Goal: Task Accomplishment & Management: Complete application form

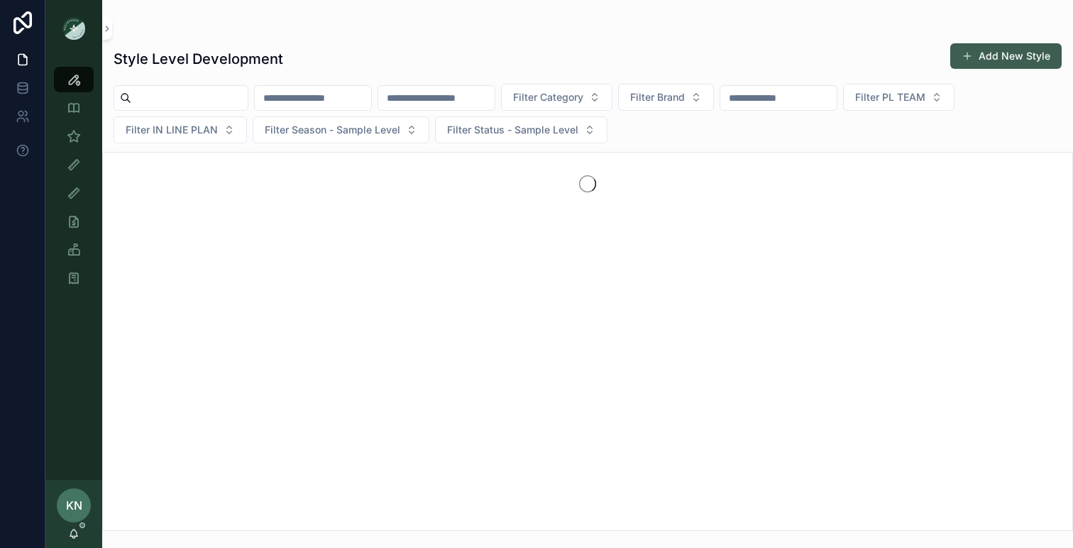
click at [1002, 52] on button "Add New Style" at bounding box center [1006, 56] width 111 height 26
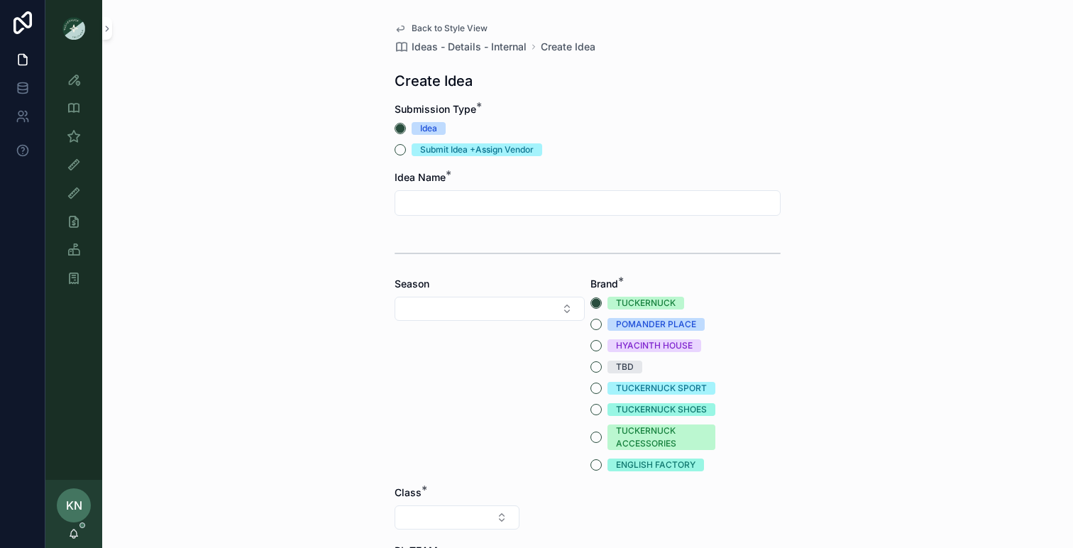
click at [584, 207] on input "scrollable content" at bounding box center [587, 203] width 385 height 20
type input "*"
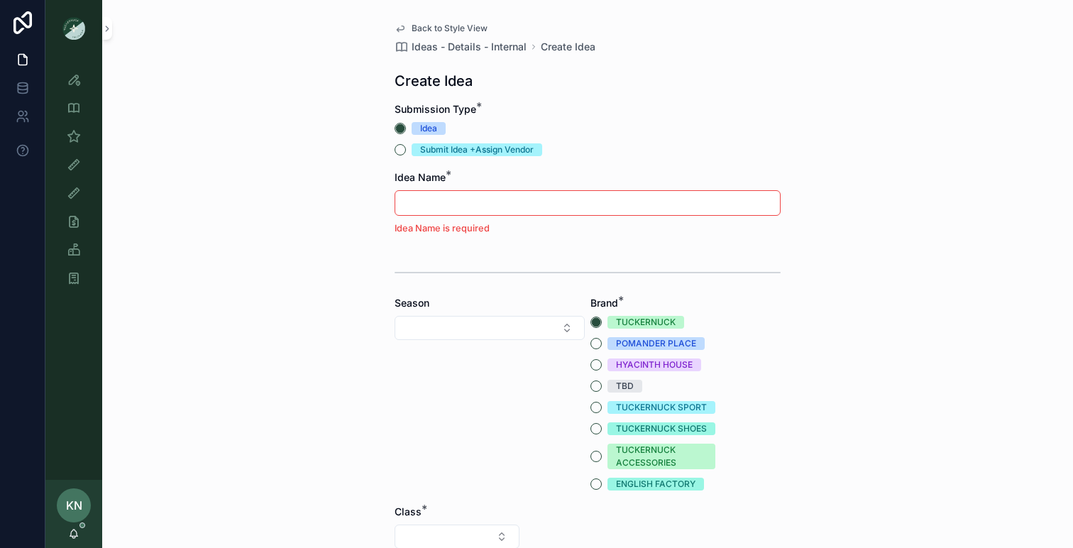
type input "*"
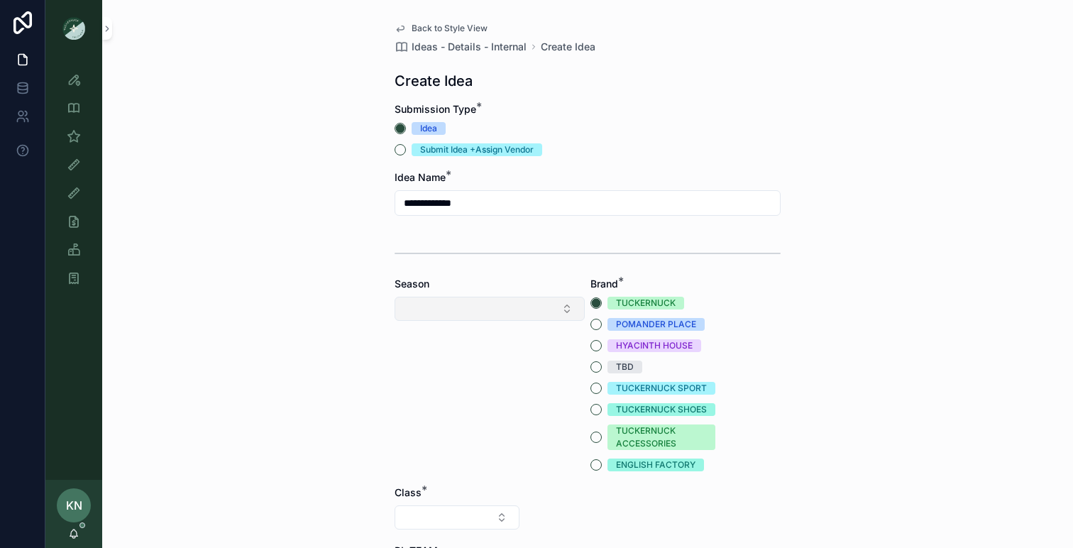
type input "**********"
click at [532, 309] on button "Select Button" at bounding box center [490, 309] width 190 height 24
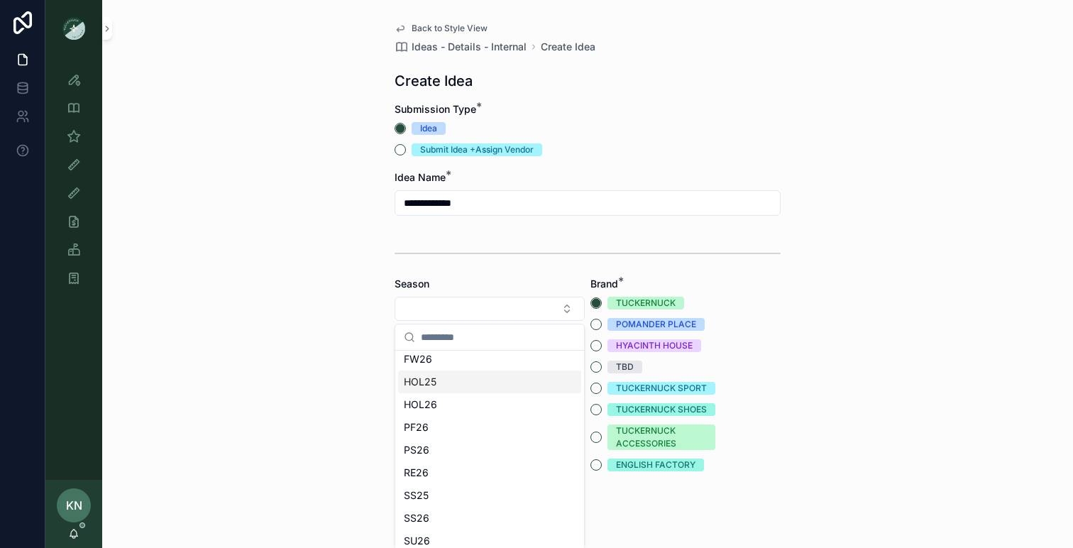
scroll to position [43, 0]
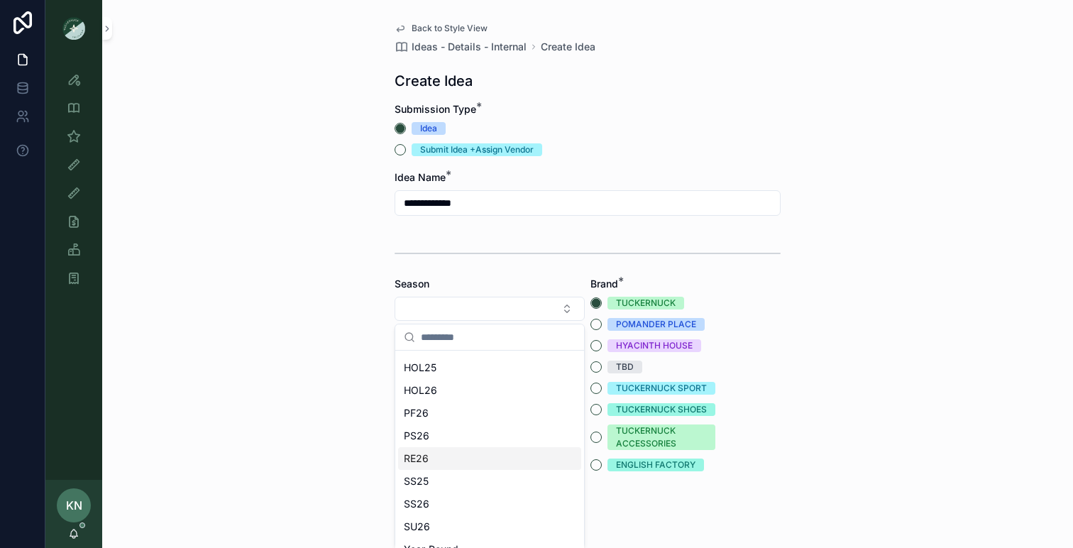
click at [427, 454] on span "RE26" at bounding box center [416, 458] width 25 height 14
click at [567, 310] on button "RE26" at bounding box center [490, 310] width 190 height 27
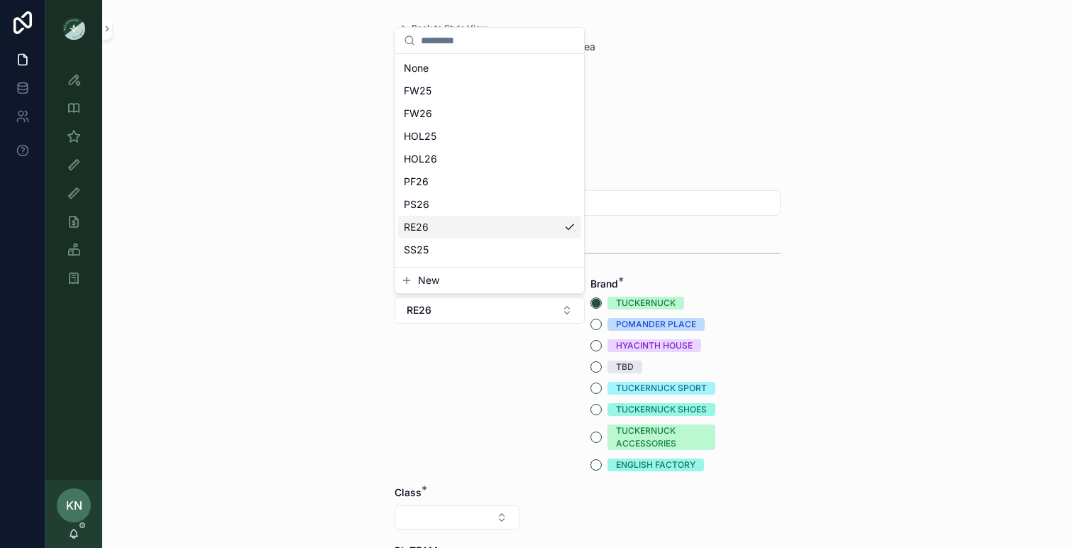
click at [417, 228] on span "RE26" at bounding box center [416, 227] width 25 height 14
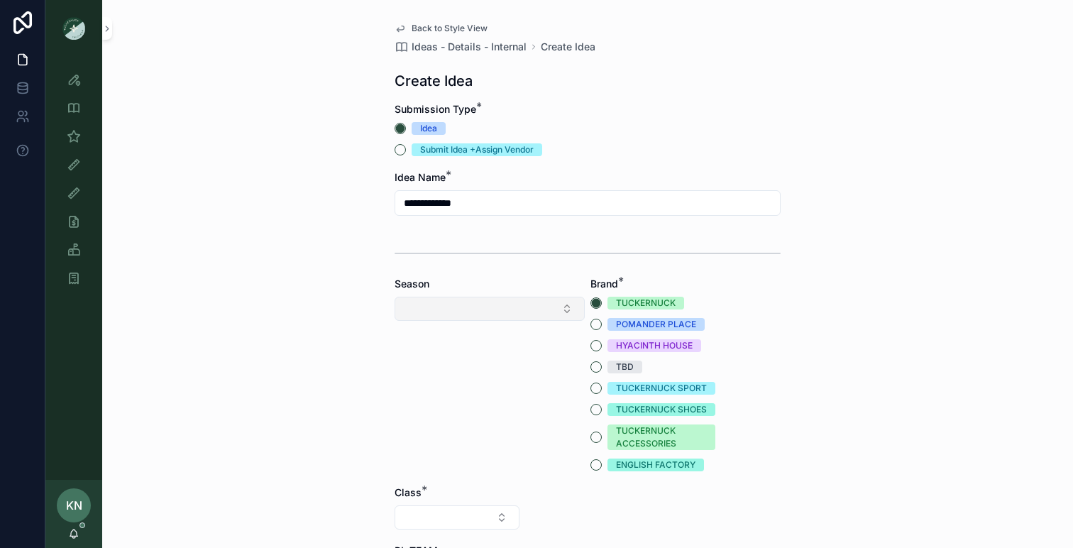
click at [489, 318] on button "Select Button" at bounding box center [490, 309] width 190 height 24
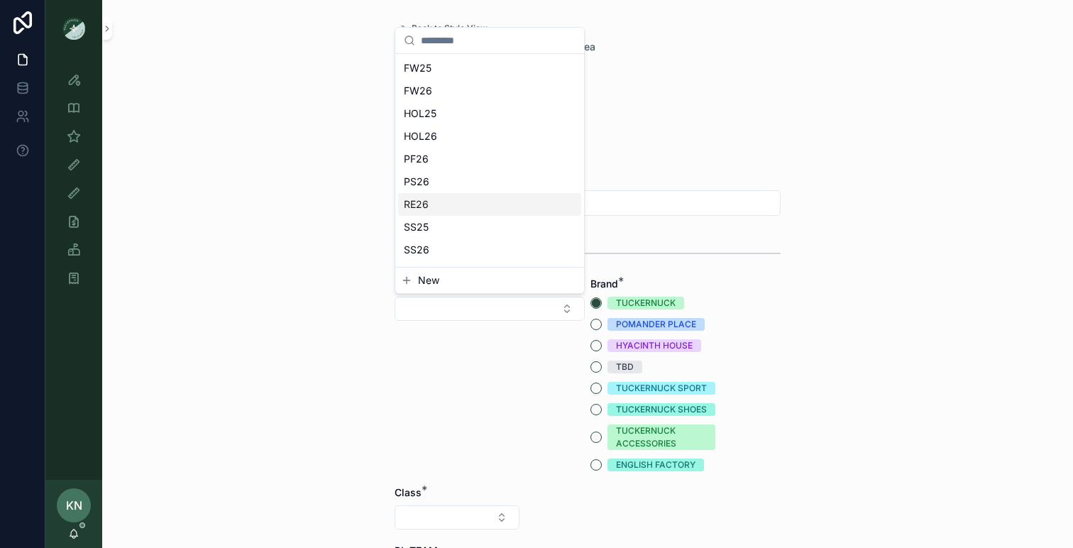
click at [454, 200] on div "RE26" at bounding box center [489, 204] width 183 height 23
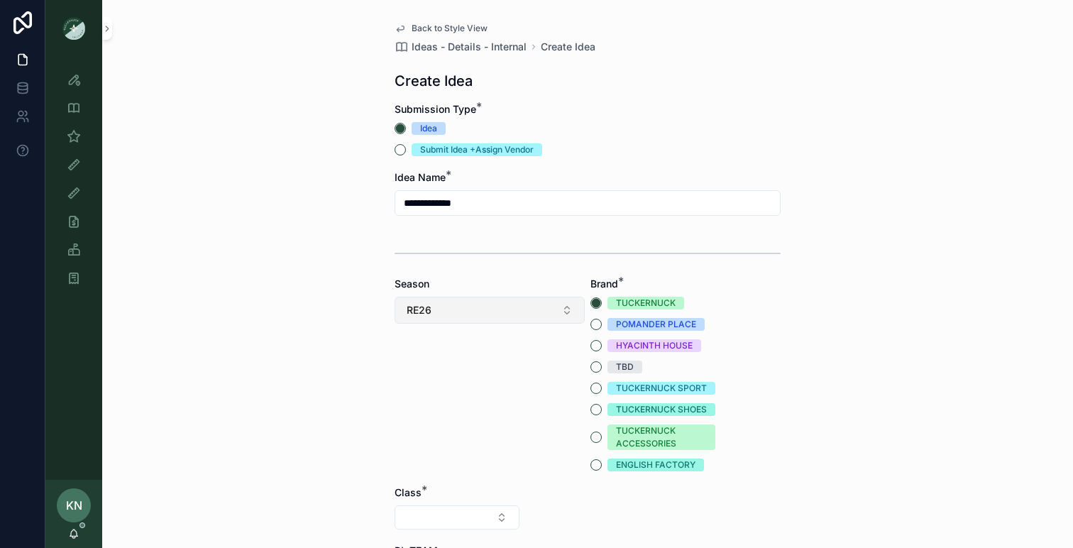
click at [445, 316] on button "RE26" at bounding box center [490, 310] width 190 height 27
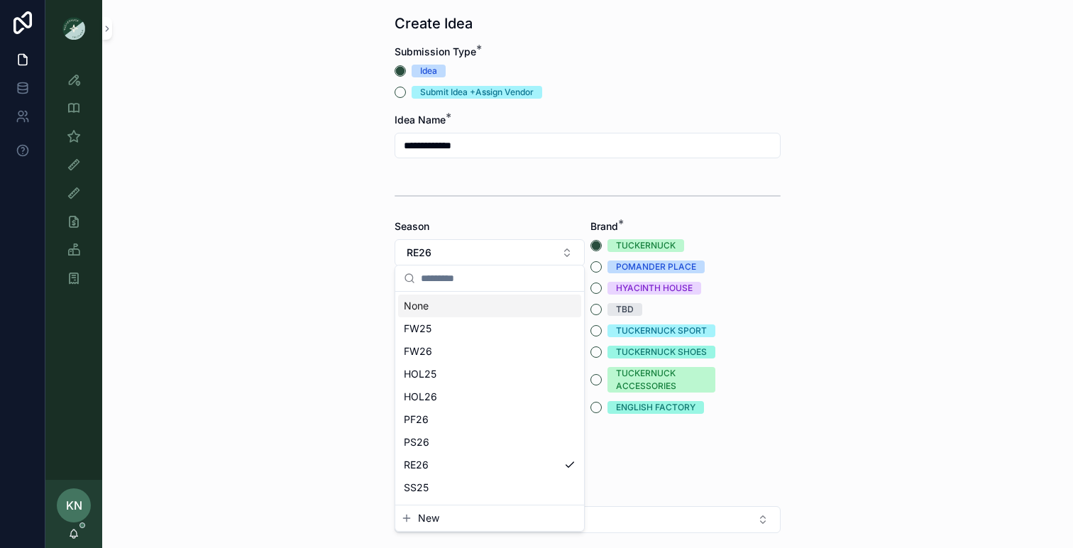
scroll to position [62, 0]
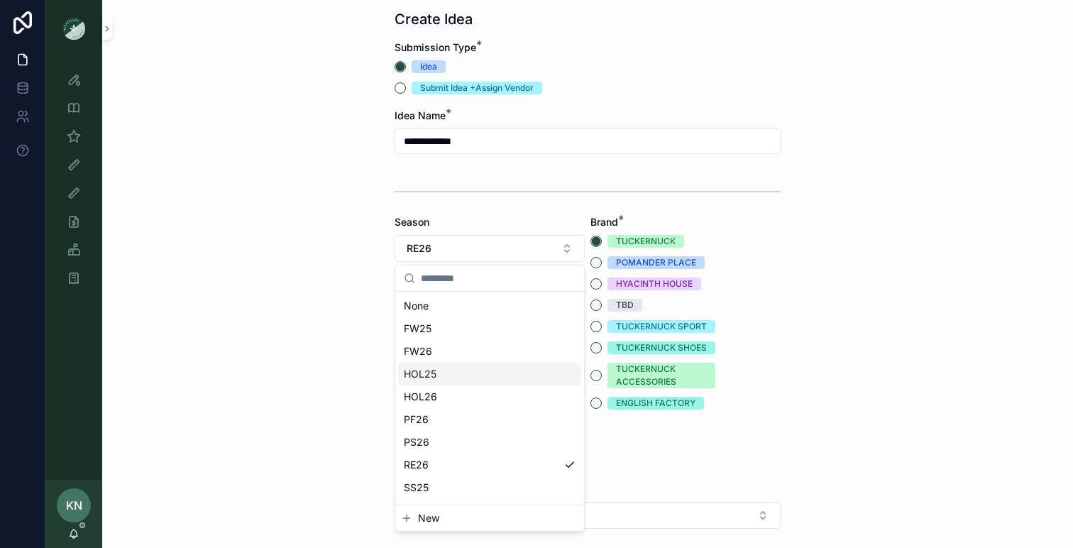
click at [320, 362] on div "**********" at bounding box center [587, 212] width 971 height 548
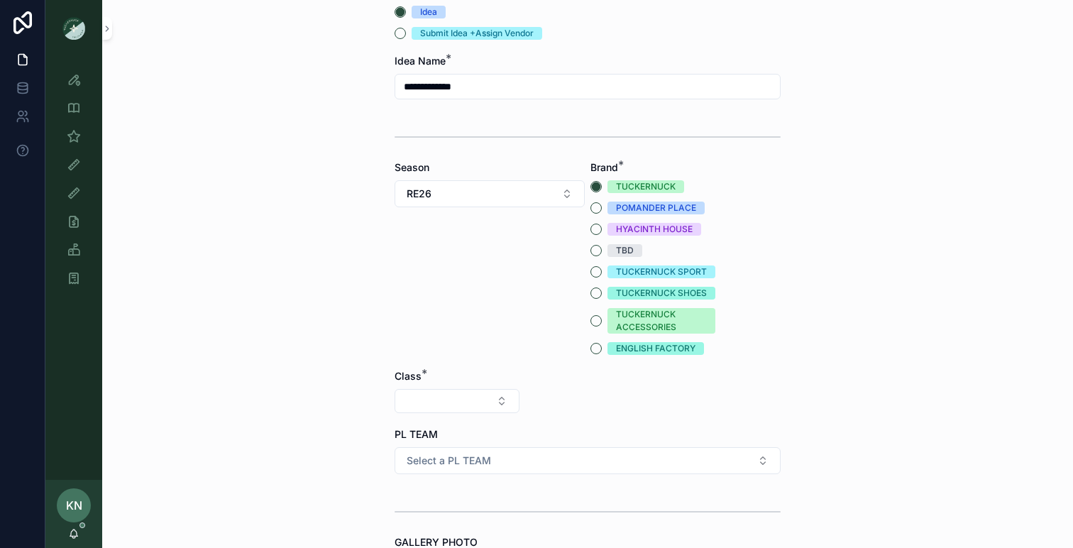
scroll to position [118, 0]
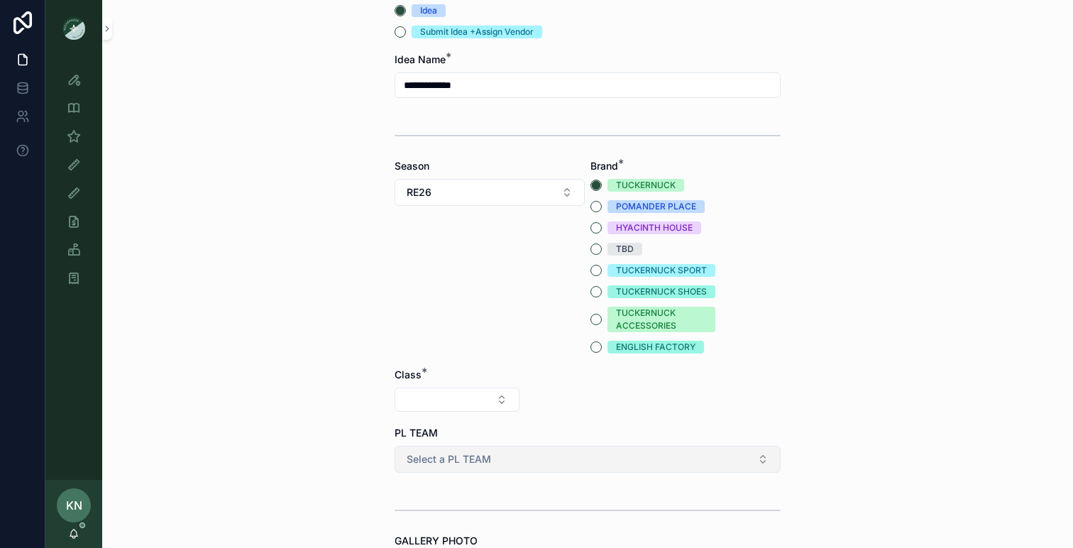
click at [507, 461] on button "Select a PL TEAM" at bounding box center [588, 459] width 386 height 27
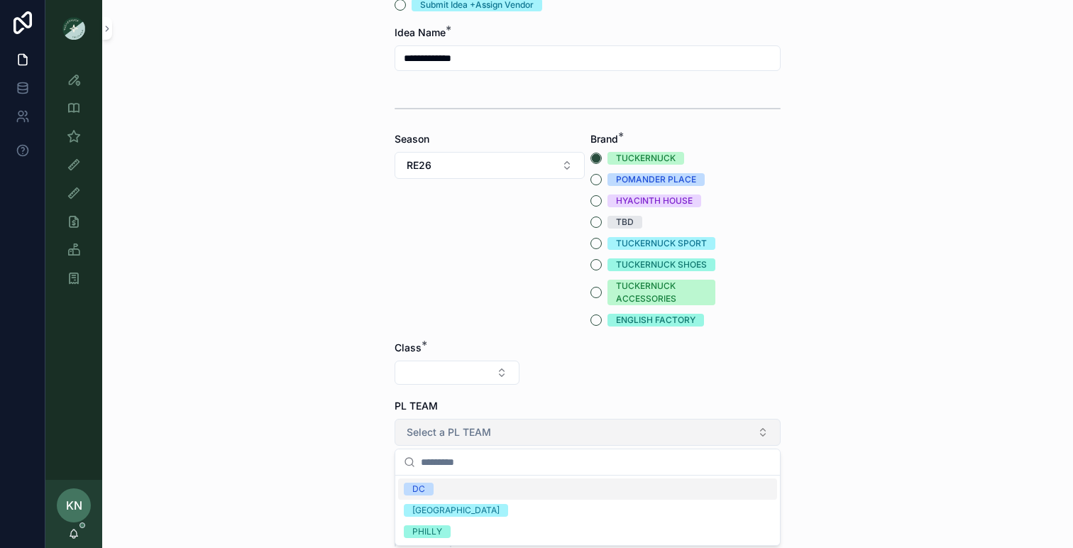
scroll to position [146, 0]
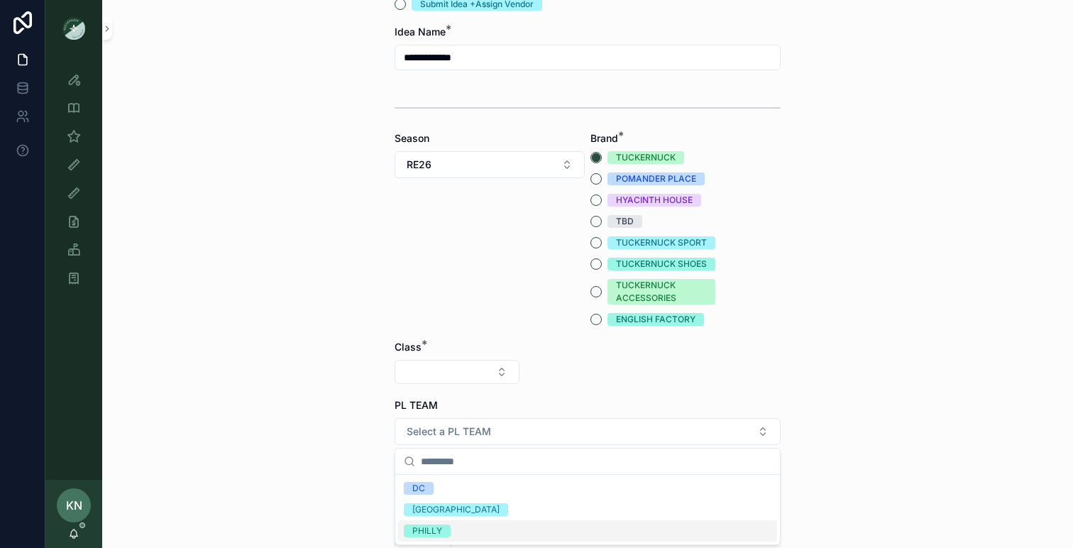
click at [432, 528] on div "PHILLY" at bounding box center [427, 531] width 30 height 13
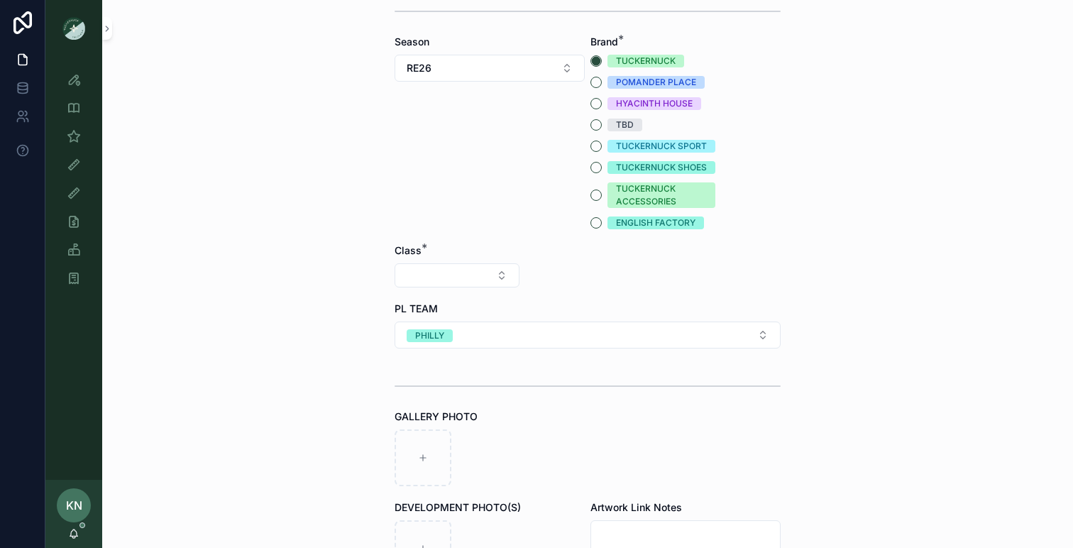
scroll to position [248, 0]
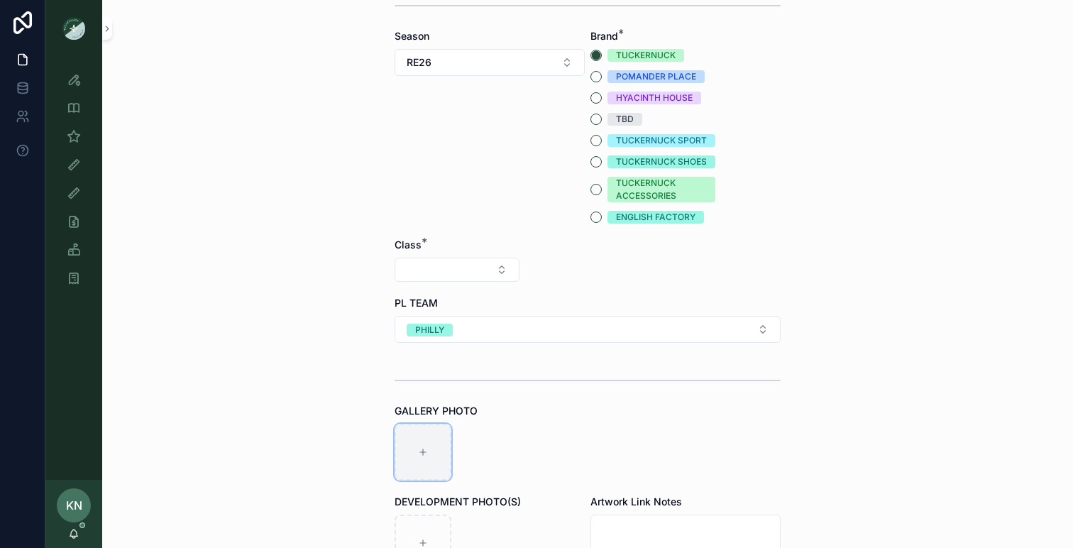
click at [432, 450] on div "scrollable content" at bounding box center [423, 452] width 57 height 57
type input "**********"
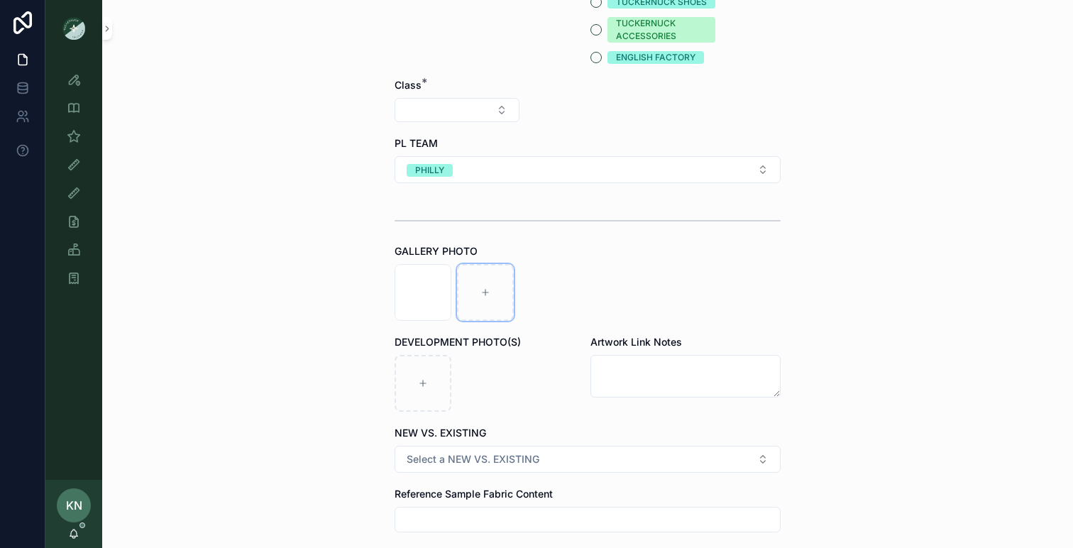
scroll to position [531, 0]
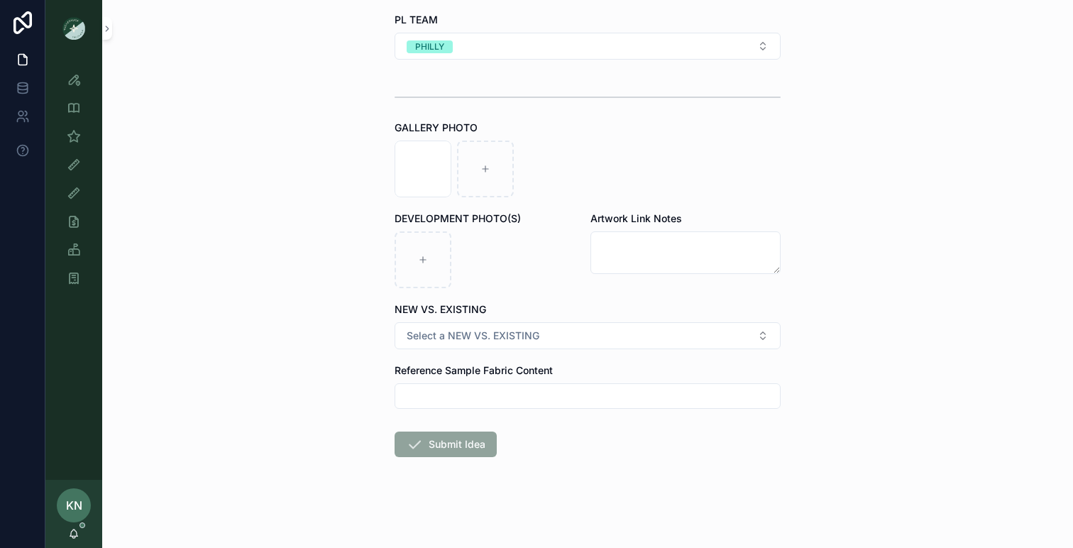
click at [466, 396] on input "scrollable content" at bounding box center [587, 396] width 385 height 20
click at [459, 333] on span "Select a NEW VS. EXISTING" at bounding box center [473, 336] width 133 height 14
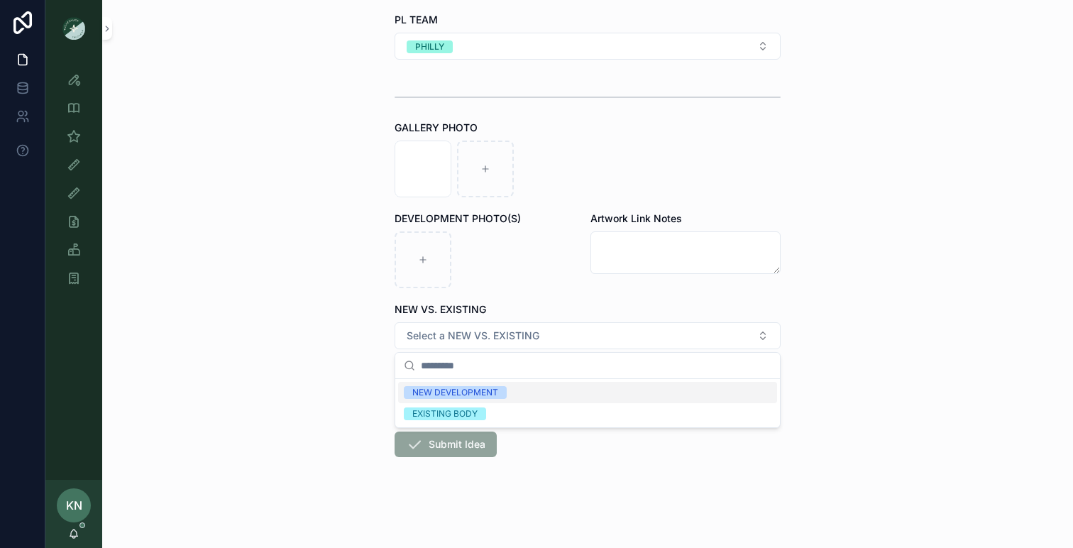
click at [437, 393] on div "NEW DEVELOPMENT" at bounding box center [455, 392] width 86 height 13
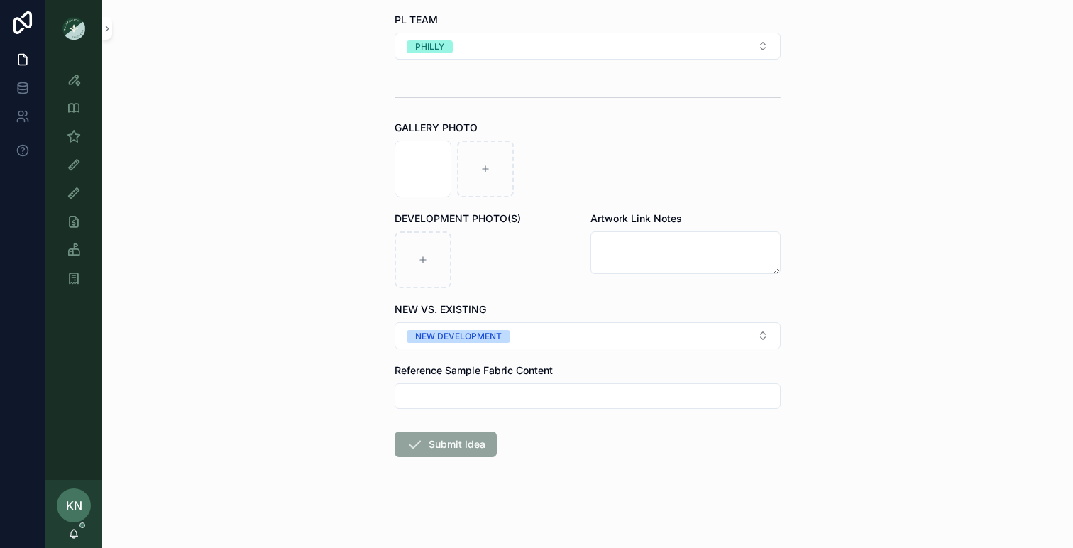
click at [354, 308] on div "**********" at bounding box center [587, 274] width 971 height 548
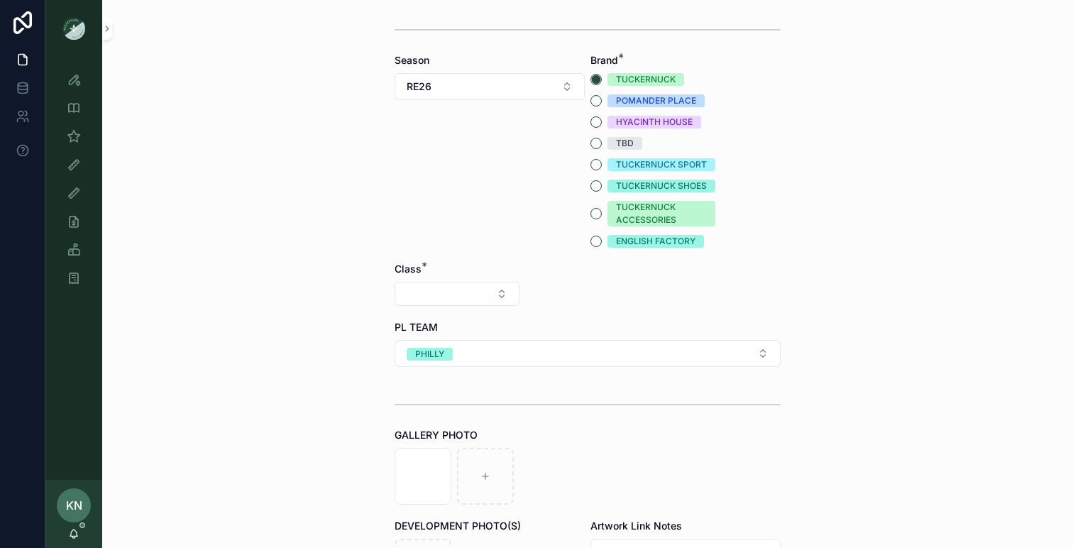
scroll to position [245, 0]
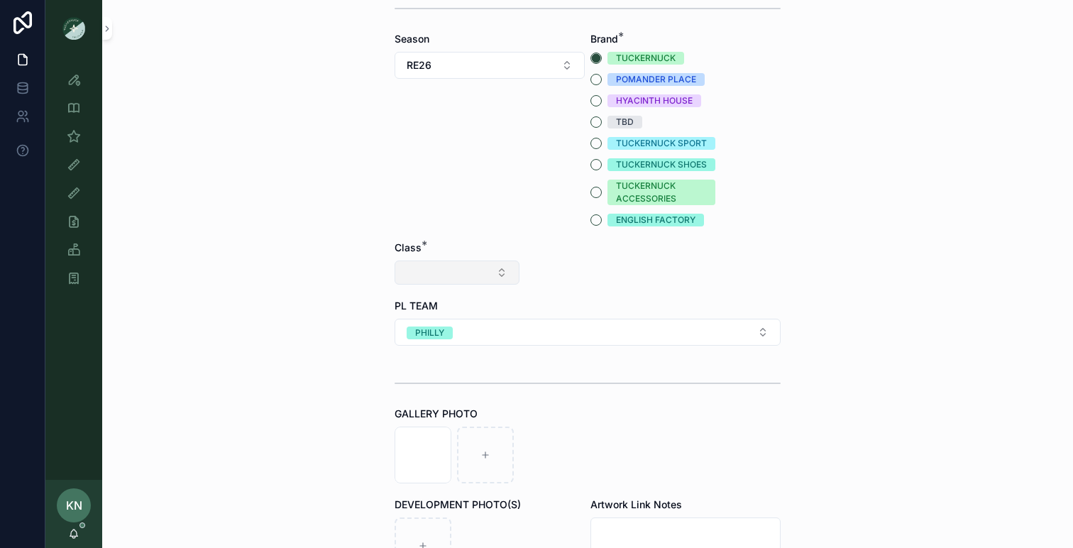
click at [469, 274] on button "Select Button" at bounding box center [457, 273] width 125 height 24
click at [420, 390] on div "Clothing" at bounding box center [457, 396] width 170 height 23
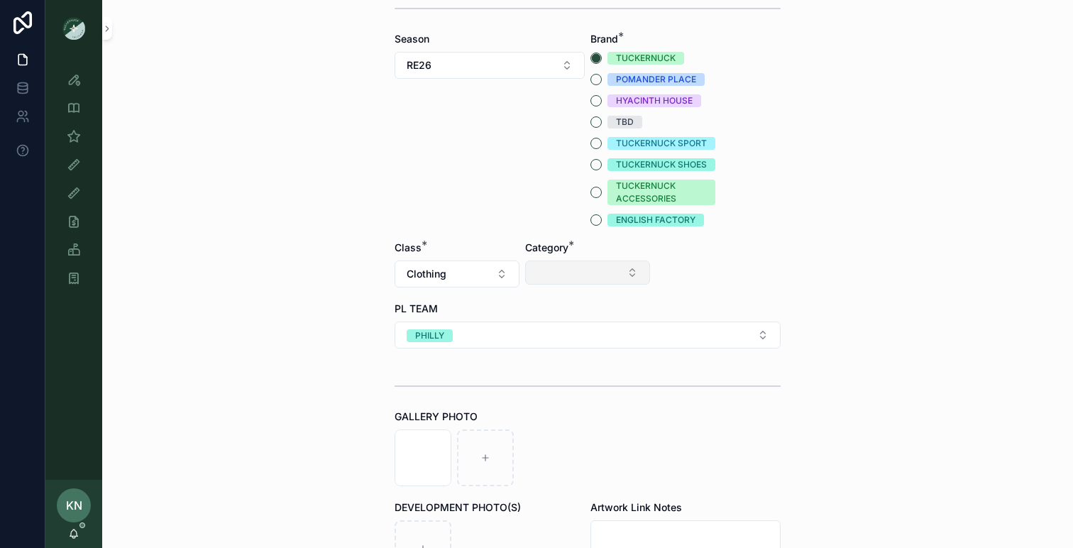
click at [561, 271] on button "Select Button" at bounding box center [587, 273] width 125 height 24
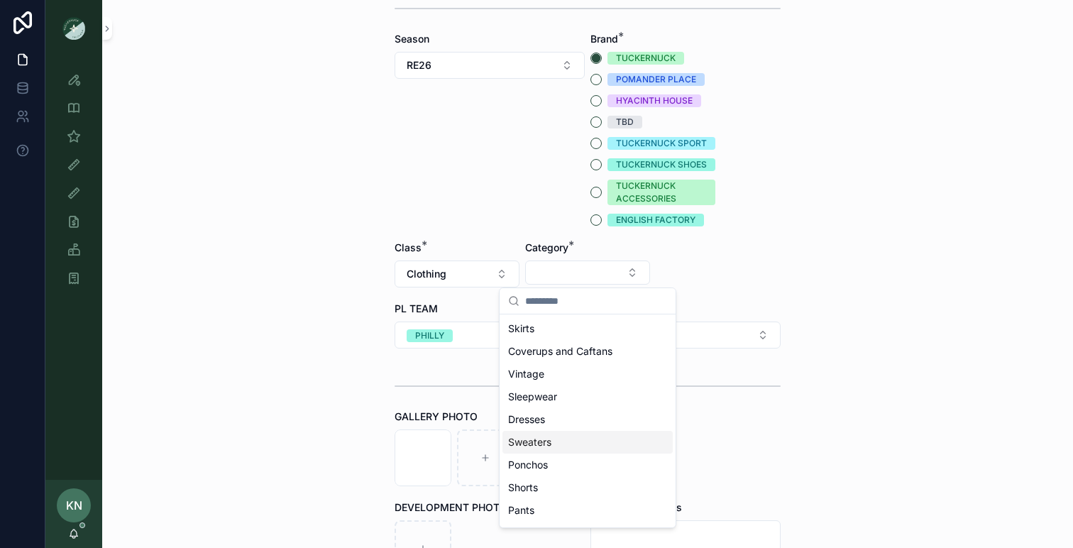
click at [539, 434] on div "Sweaters" at bounding box center [588, 442] width 170 height 23
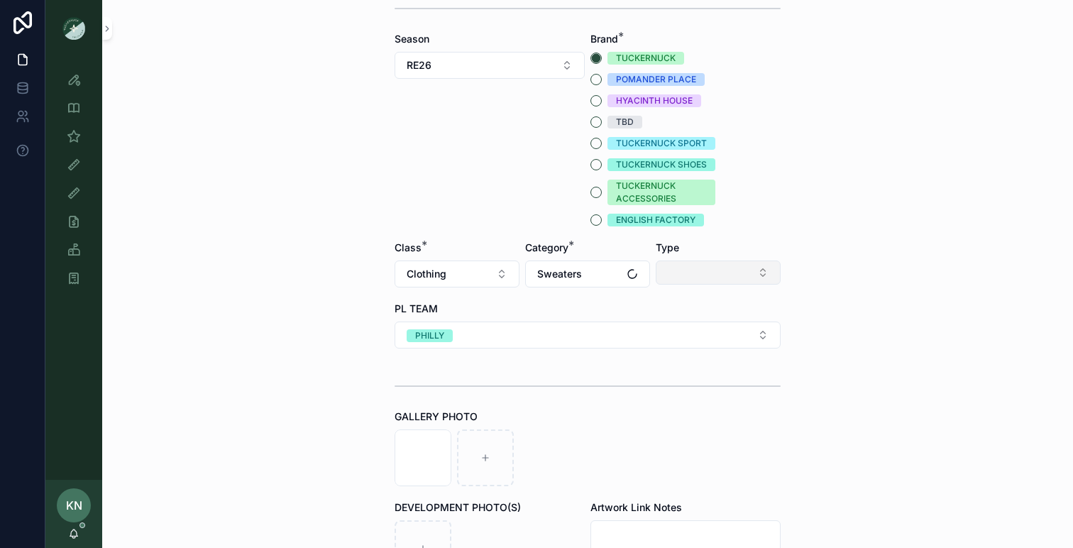
click at [706, 277] on button "Select Button" at bounding box center [718, 273] width 125 height 24
click at [833, 242] on div "**********" at bounding box center [587, 29] width 971 height 548
click at [623, 268] on button "Sweaters" at bounding box center [587, 274] width 125 height 27
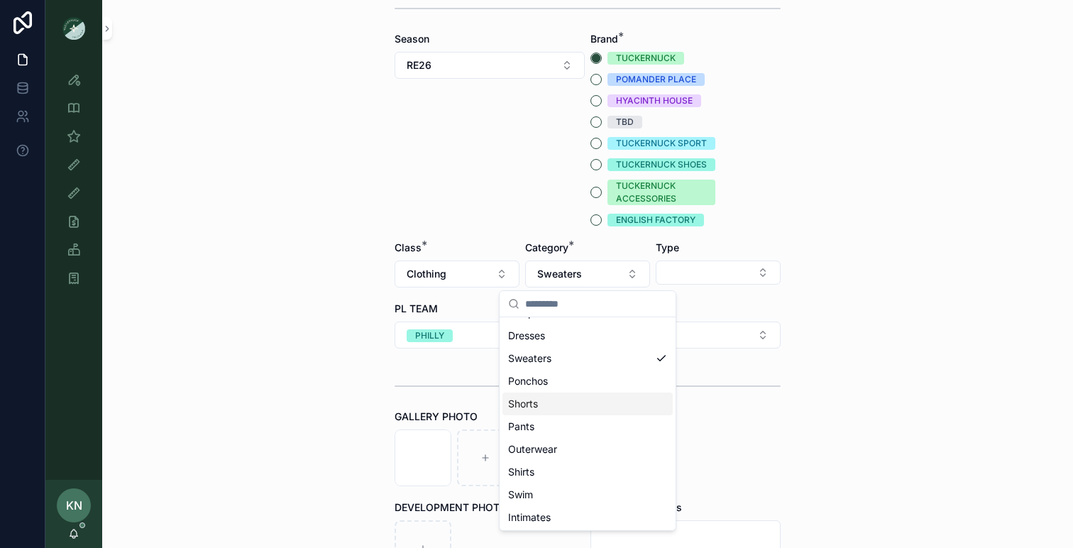
scroll to position [111, 0]
click at [530, 428] on span "Pants" at bounding box center [521, 425] width 26 height 14
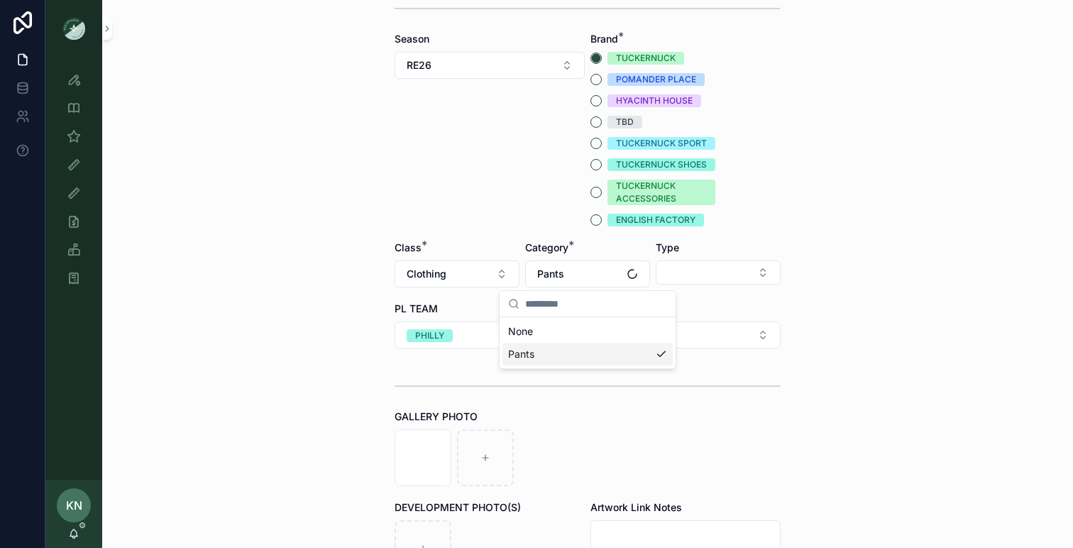
scroll to position [0, 0]
click at [696, 273] on button "Select Button" at bounding box center [718, 273] width 125 height 24
click at [696, 444] on div "Screenshot [DATE] 11.58.22 AM .png" at bounding box center [588, 457] width 386 height 57
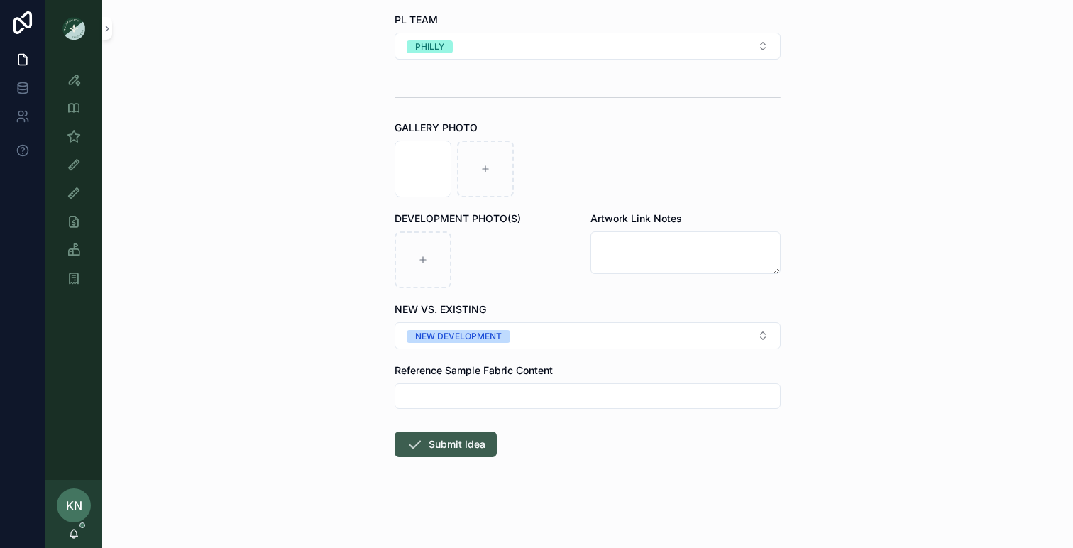
click at [429, 444] on button "Submit Idea" at bounding box center [446, 445] width 102 height 26
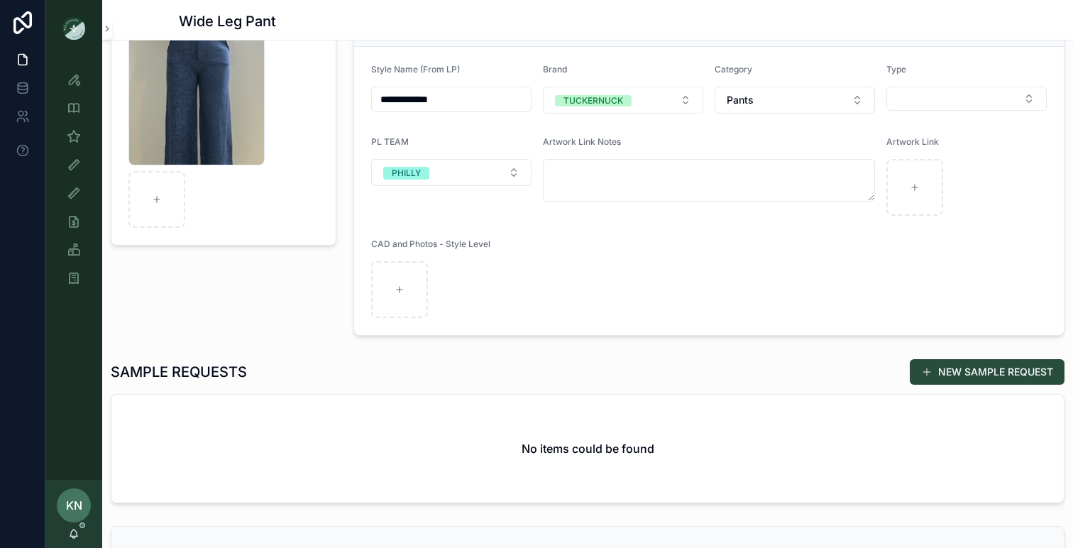
scroll to position [136, 0]
click at [774, 484] on div "No items could be found" at bounding box center [587, 448] width 953 height 108
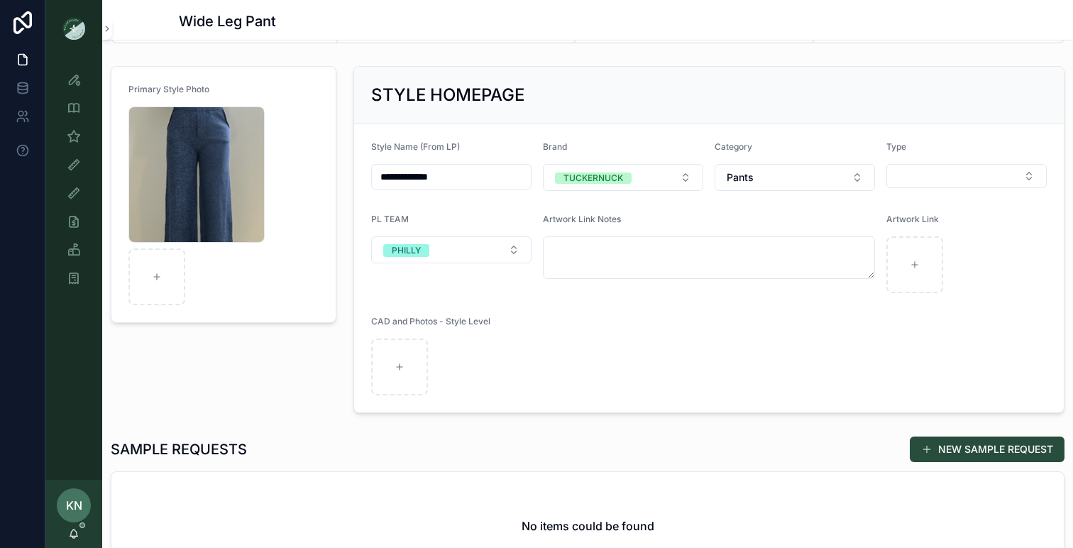
scroll to position [110, 0]
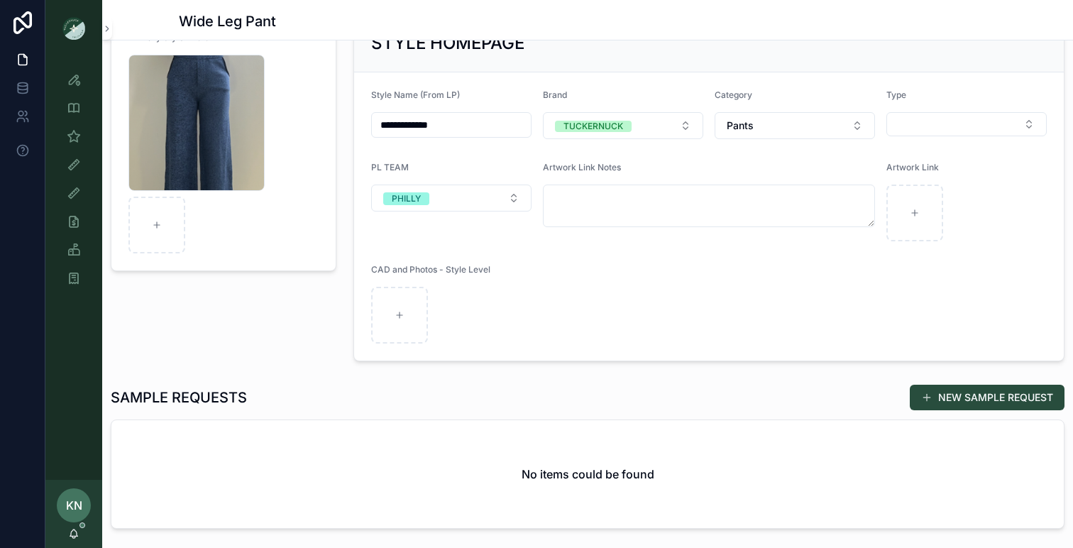
click at [931, 395] on span "scrollable content" at bounding box center [926, 397] width 11 height 11
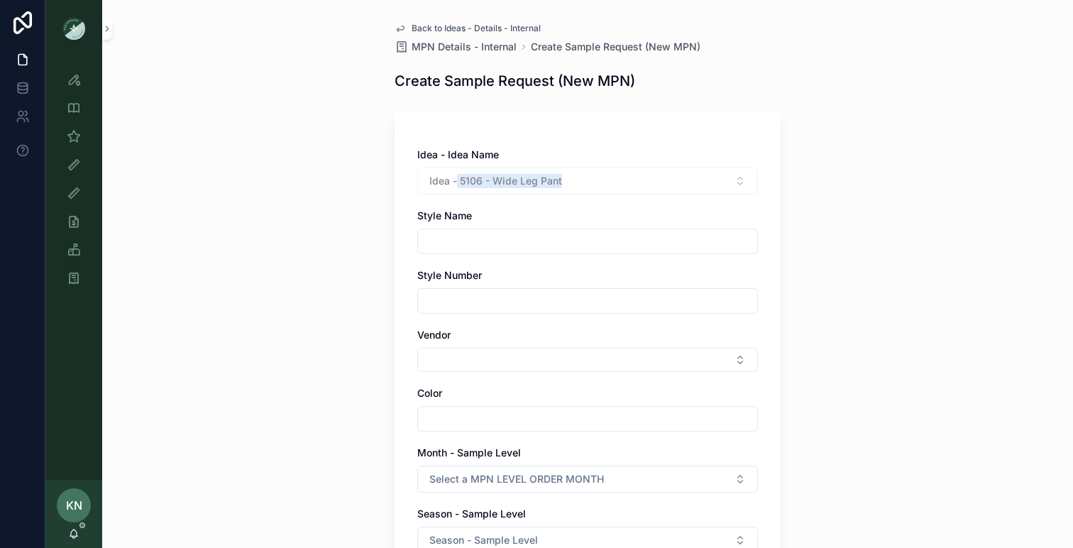
drag, startPoint x: 577, startPoint y: 182, endPoint x: 458, endPoint y: 180, distance: 119.3
click at [458, 180] on div "Idea - 5106 - Wide Leg Pant" at bounding box center [587, 181] width 341 height 27
click at [540, 200] on div "Idea - Idea Name Idea - 5106 - Wide Leg Pant Style Name Style Number Vendor Col…" at bounding box center [587, 525] width 341 height 755
drag, startPoint x: 575, startPoint y: 179, endPoint x: 495, endPoint y: 182, distance: 80.3
click at [495, 182] on div "Idea - 5106 - Wide Leg Pant" at bounding box center [587, 181] width 341 height 27
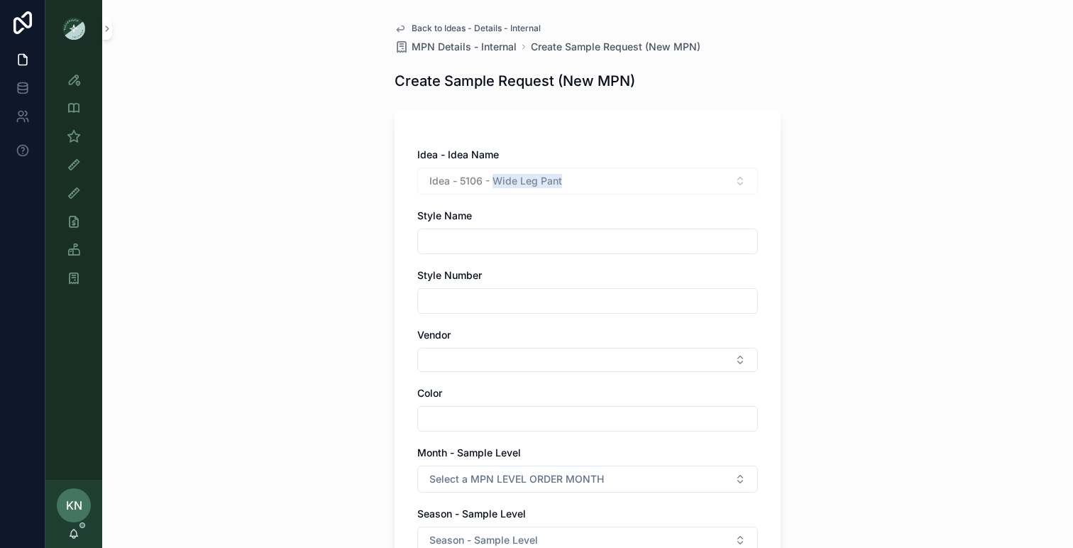
copy span "Wide Leg Pant"
click at [475, 238] on input "scrollable content" at bounding box center [587, 241] width 339 height 20
paste input "**********"
type input "**********"
click at [482, 294] on input "scrollable content" at bounding box center [587, 301] width 339 height 20
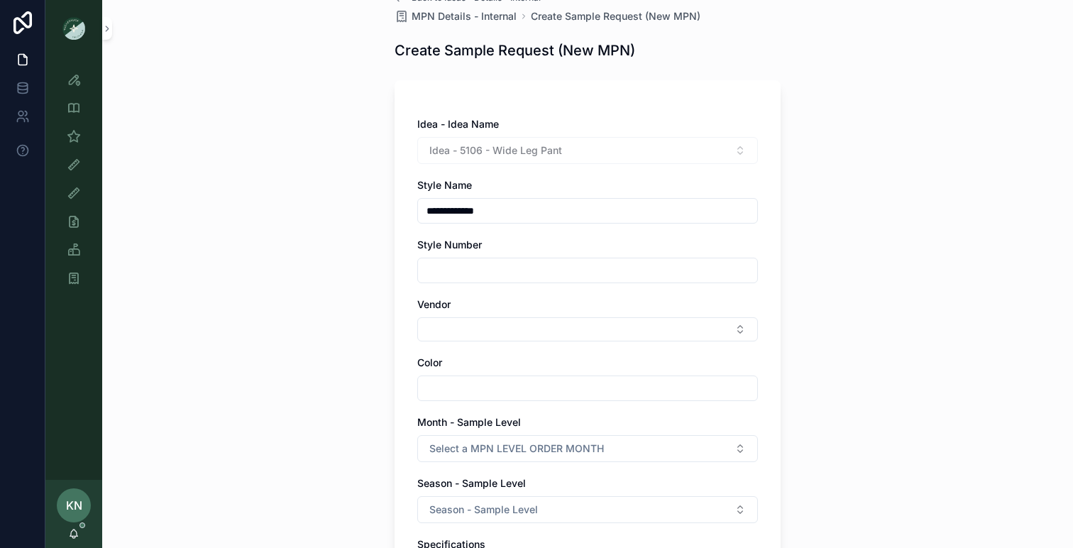
scroll to position [33, 0]
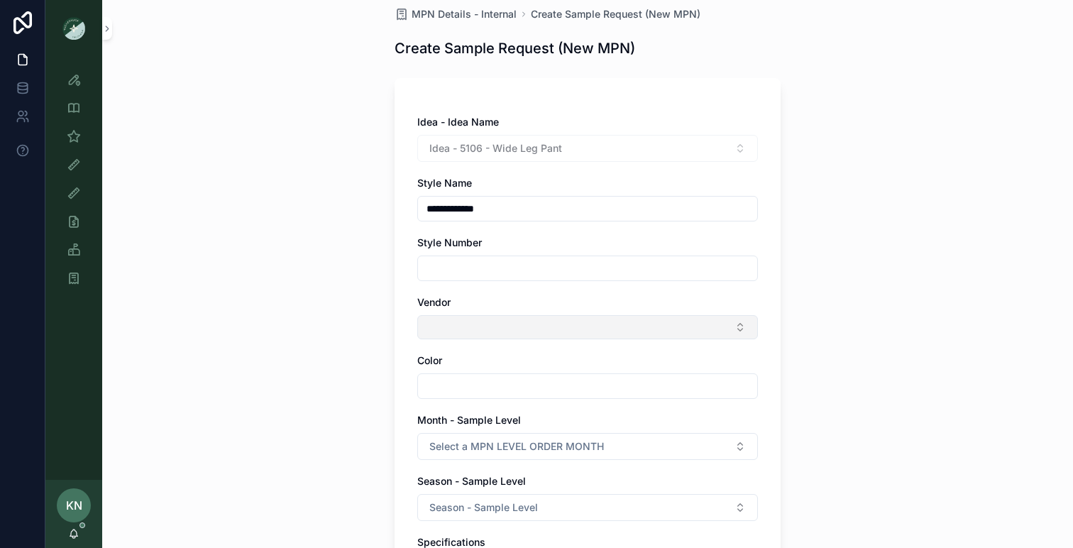
click at [475, 319] on button "Select Button" at bounding box center [587, 327] width 341 height 24
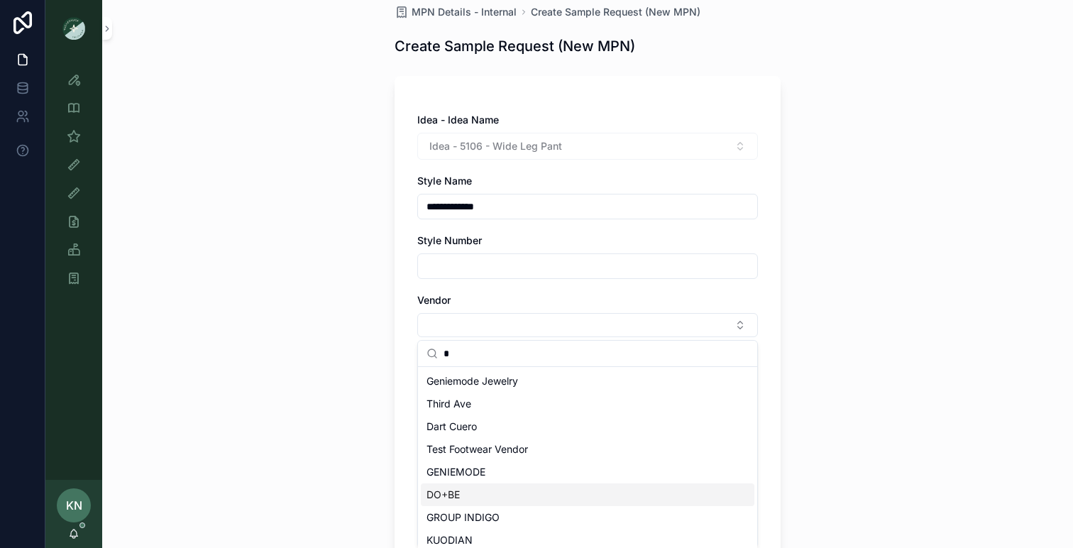
type input "*"
click at [439, 492] on span "DO+BE" at bounding box center [443, 495] width 33 height 14
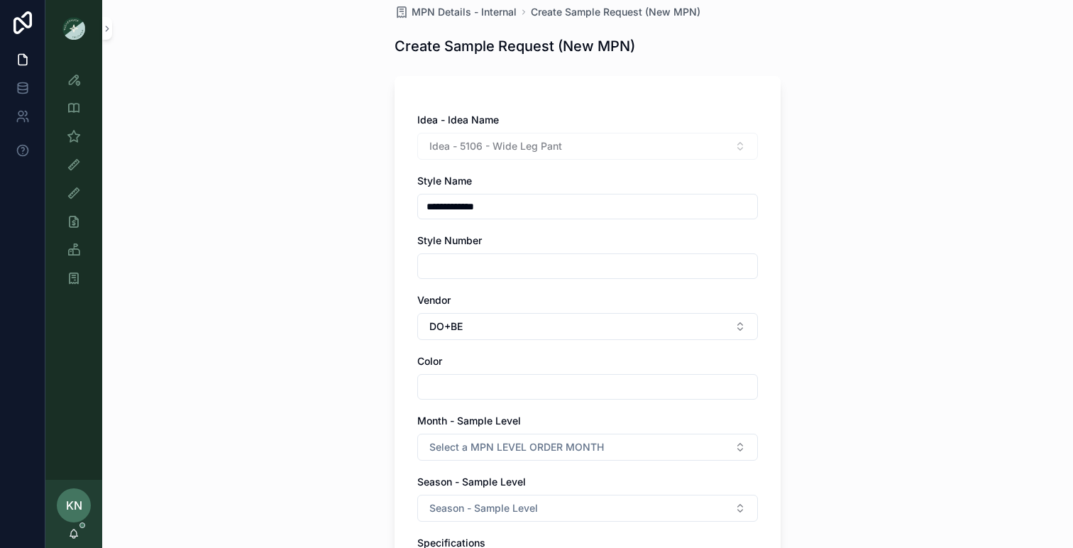
click at [474, 386] on input "scrollable content" at bounding box center [587, 387] width 339 height 20
type input "****"
click at [363, 416] on div "**********" at bounding box center [587, 239] width 971 height 548
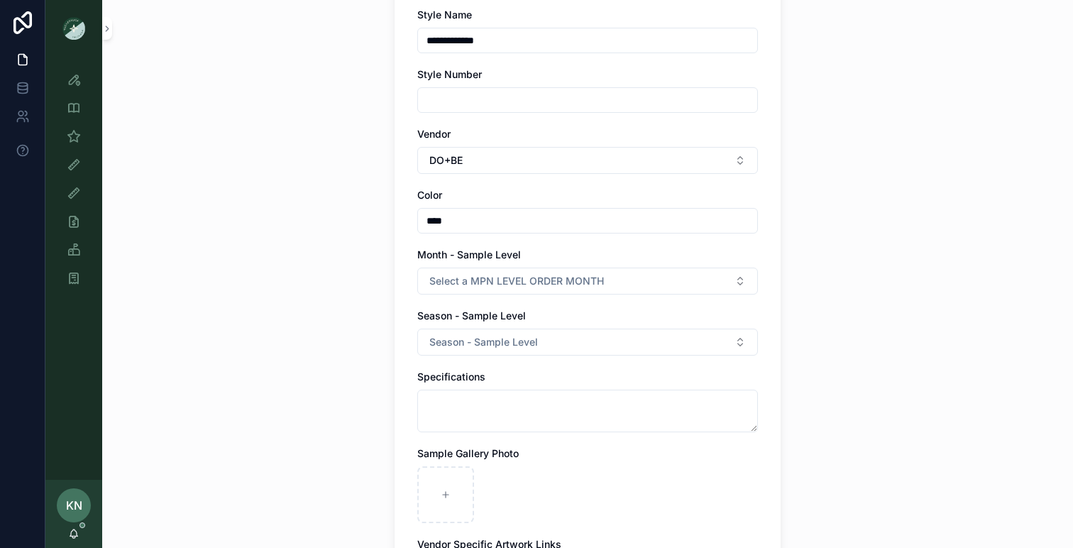
scroll to position [229, 0]
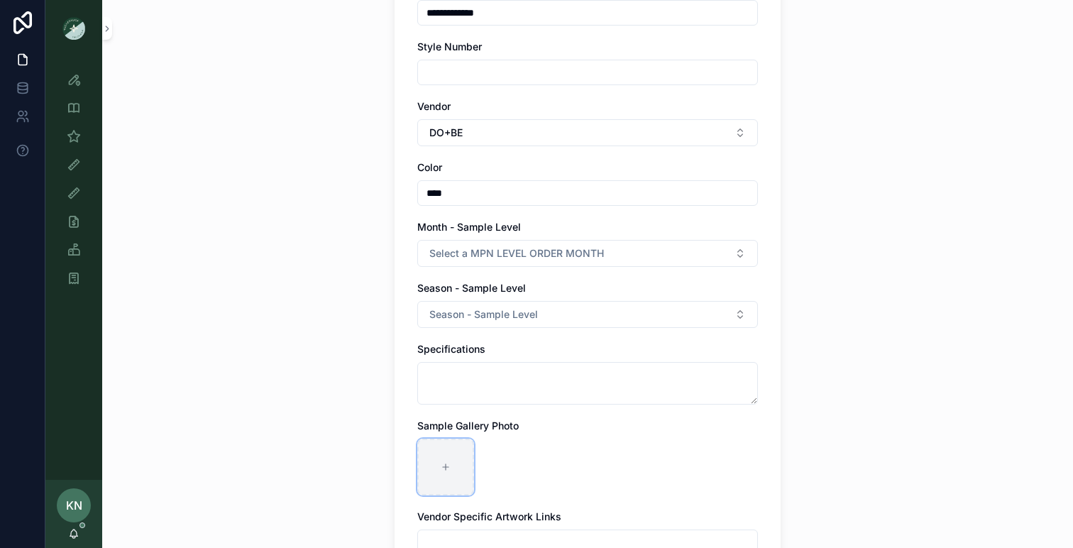
click at [460, 466] on div "scrollable content" at bounding box center [445, 467] width 57 height 57
type input "**********"
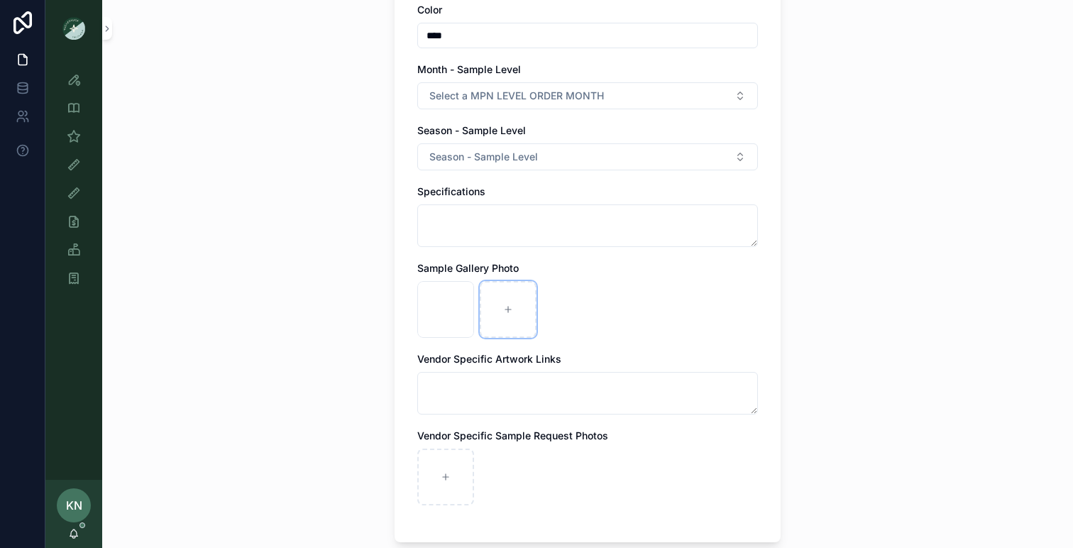
scroll to position [520, 0]
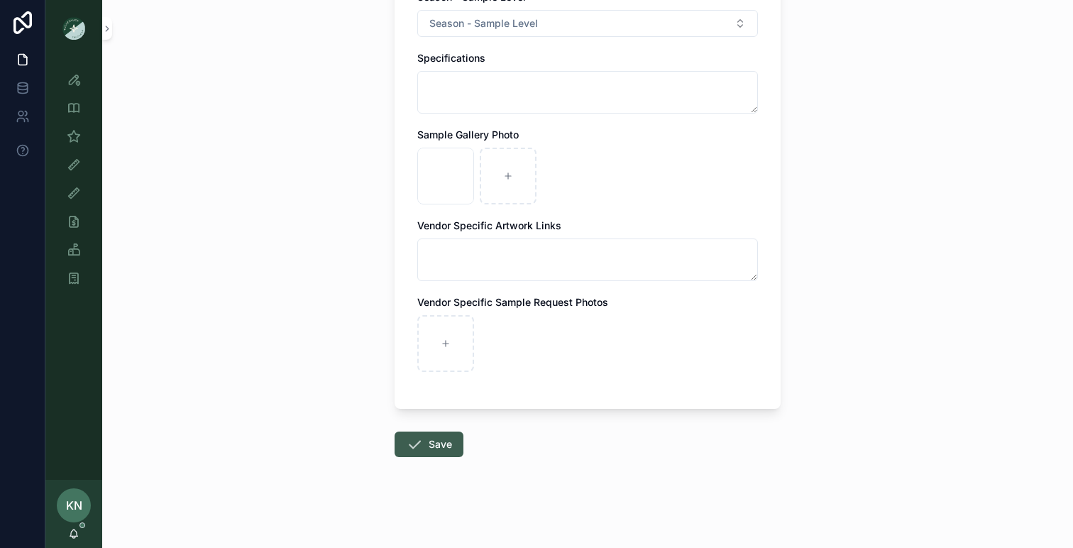
click at [449, 444] on button "Save" at bounding box center [429, 445] width 69 height 26
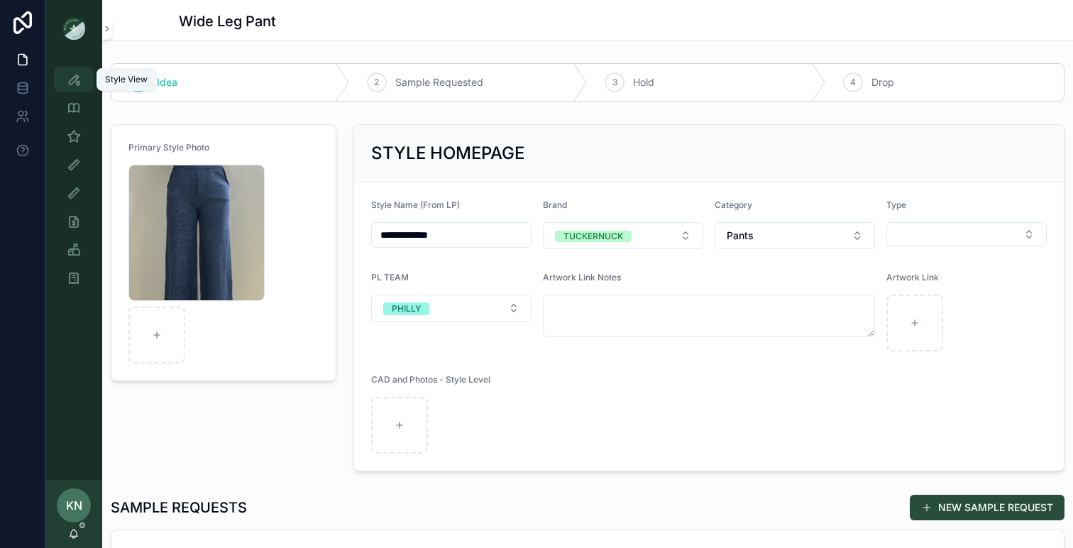
click at [80, 82] on icon "scrollable content" at bounding box center [74, 79] width 14 height 14
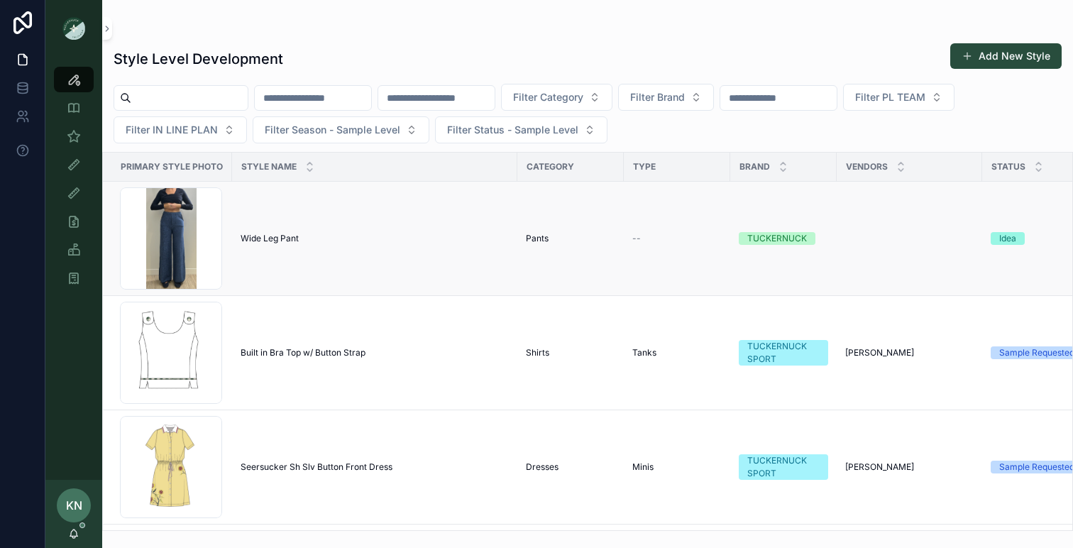
click at [960, 246] on td "scrollable content" at bounding box center [910, 239] width 146 height 114
click at [1008, 239] on div "Idea" at bounding box center [1008, 238] width 17 height 13
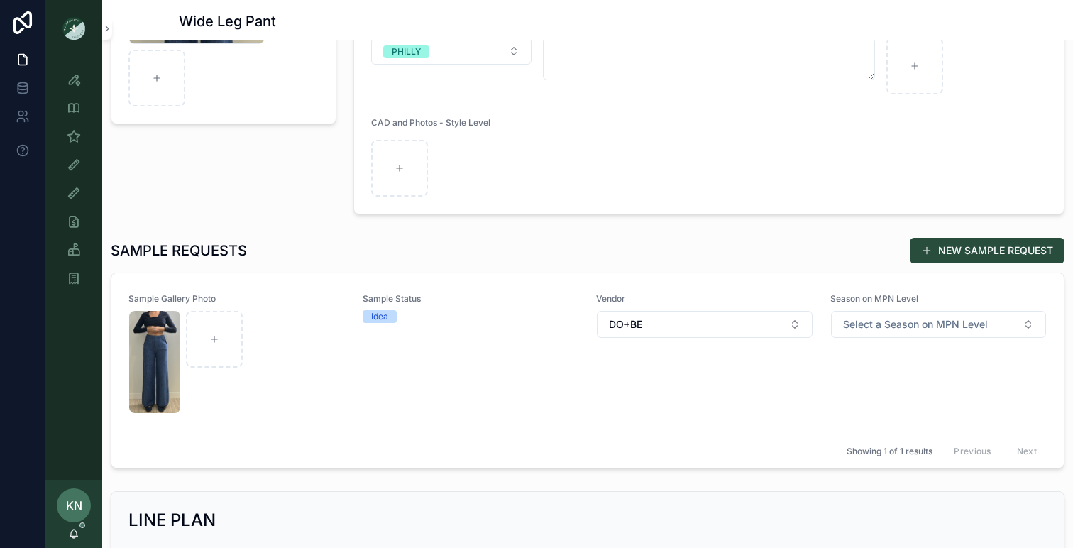
scroll to position [293, 0]
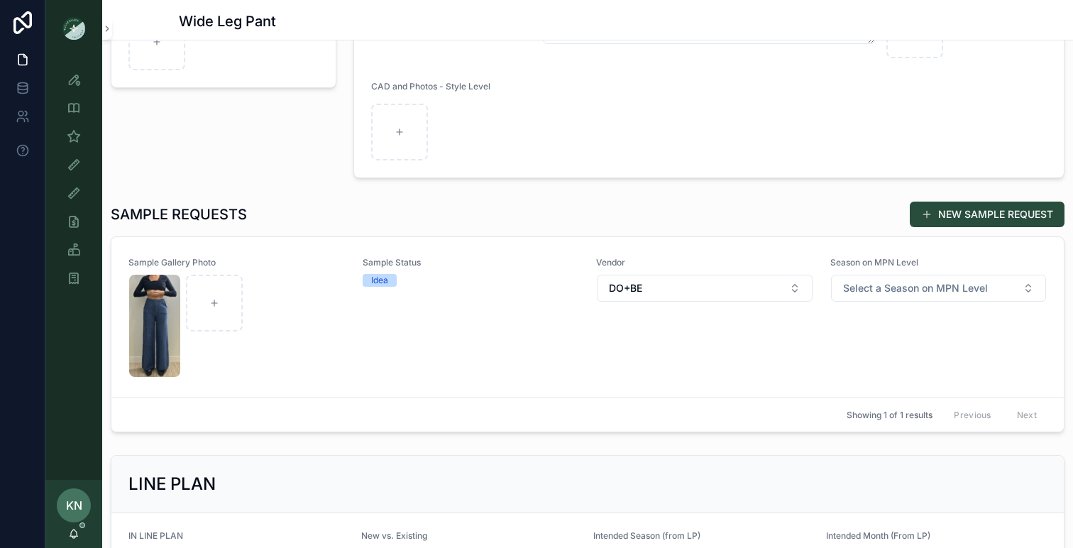
click at [324, 362] on div "scrollable content" at bounding box center [237, 326] width 216 height 102
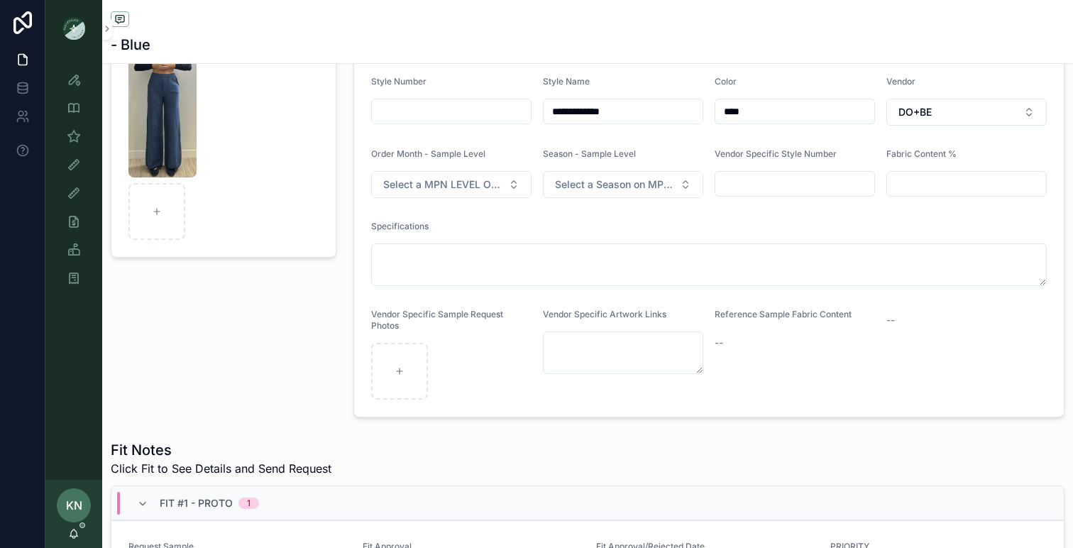
scroll to position [239, 0]
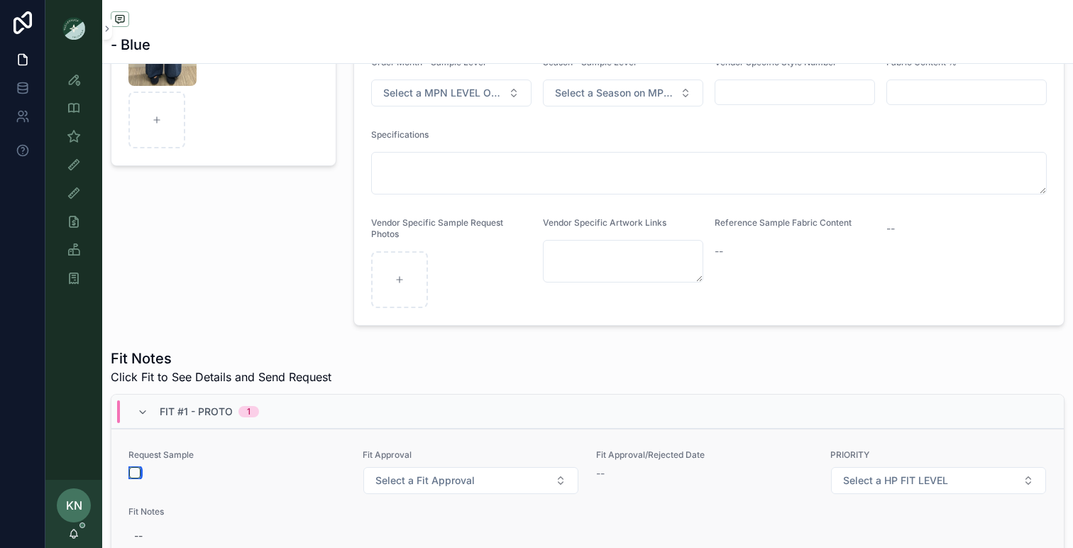
click at [136, 473] on button "scrollable content" at bounding box center [134, 472] width 11 height 11
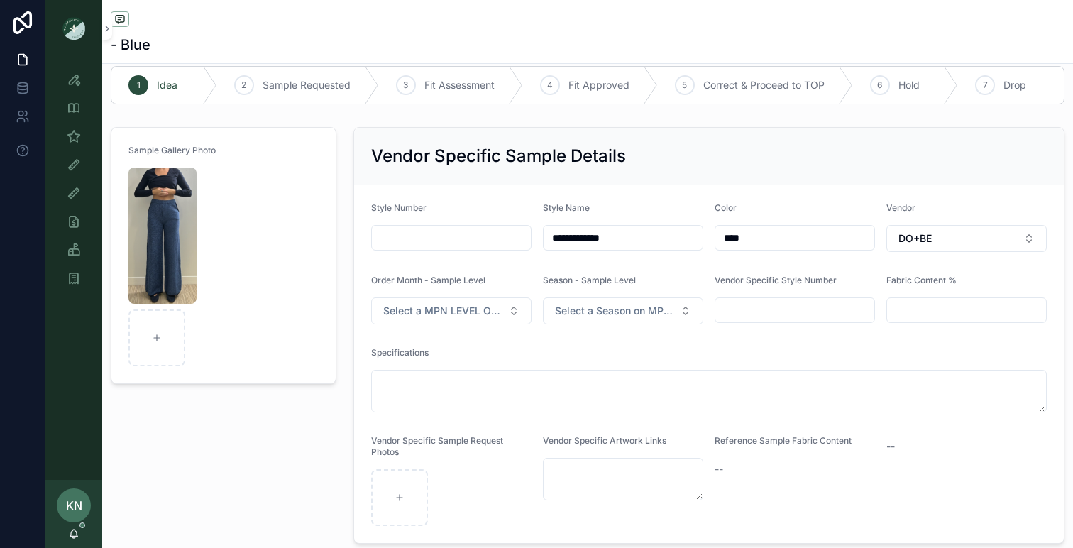
scroll to position [0, 0]
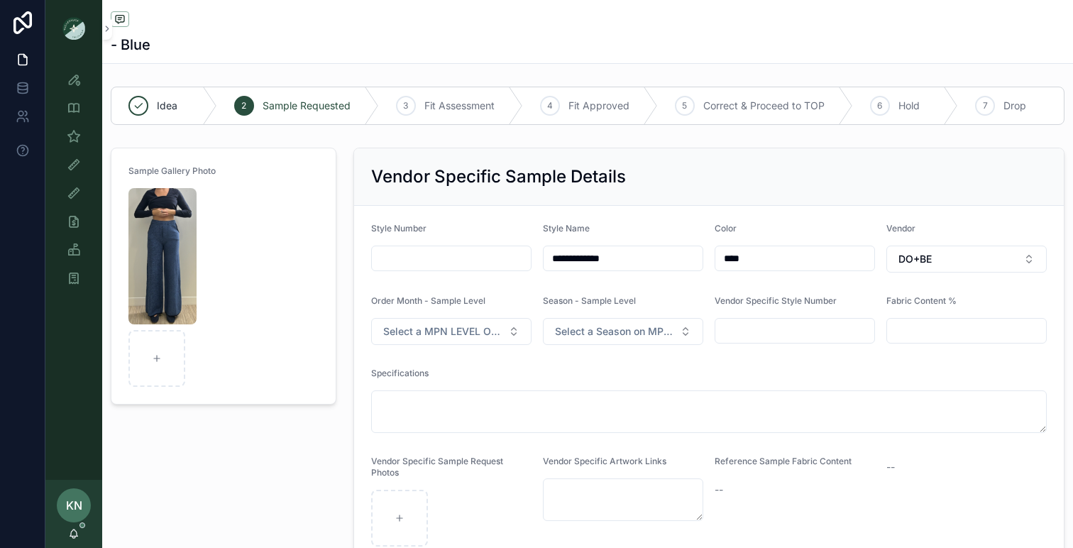
click at [440, 258] on input "scrollable content" at bounding box center [451, 258] width 159 height 20
type input "*******"
click at [79, 79] on icon "scrollable content" at bounding box center [74, 79] width 14 height 14
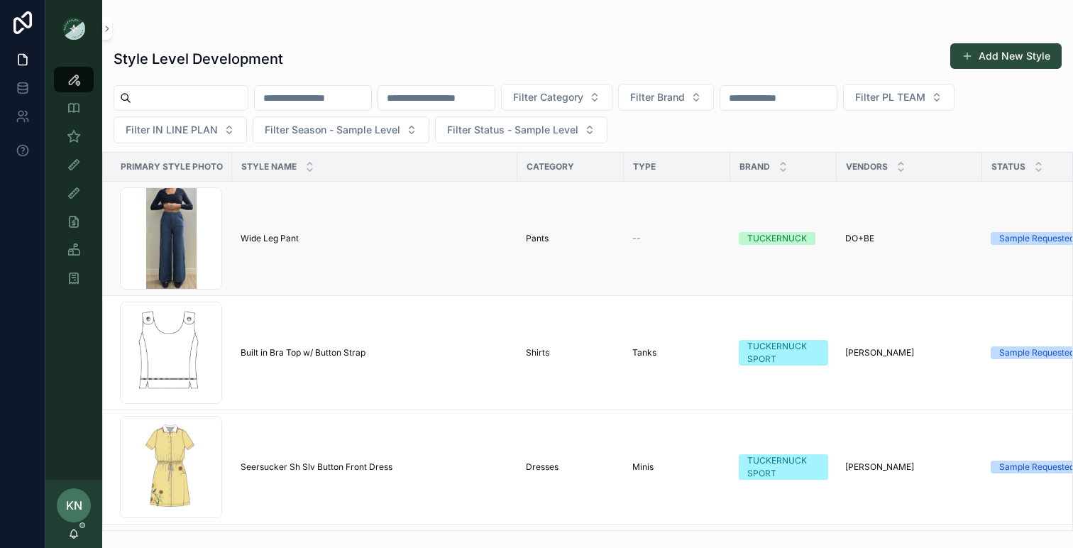
click at [272, 241] on span "Wide Leg Pant" at bounding box center [270, 238] width 58 height 11
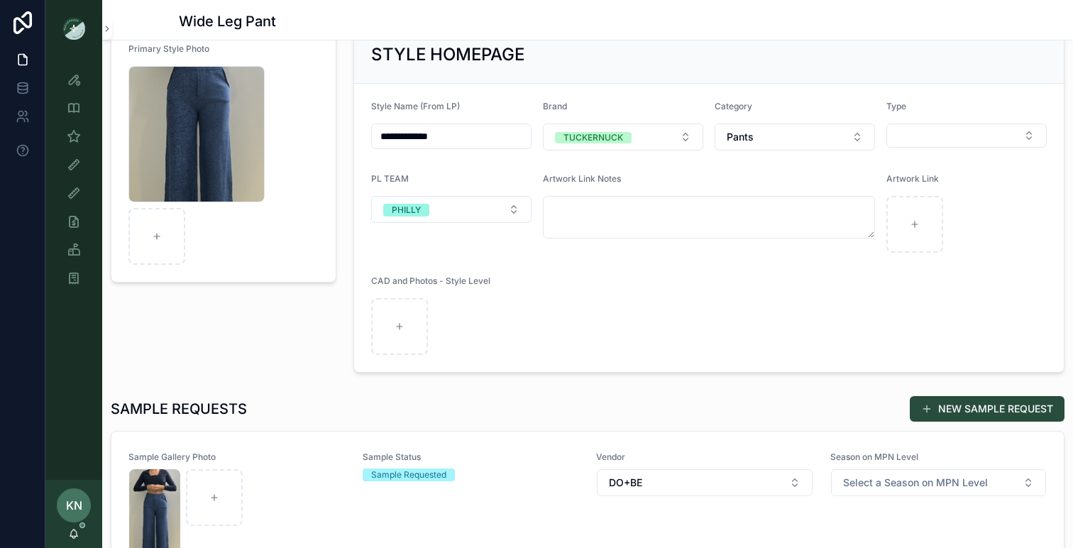
scroll to position [153, 0]
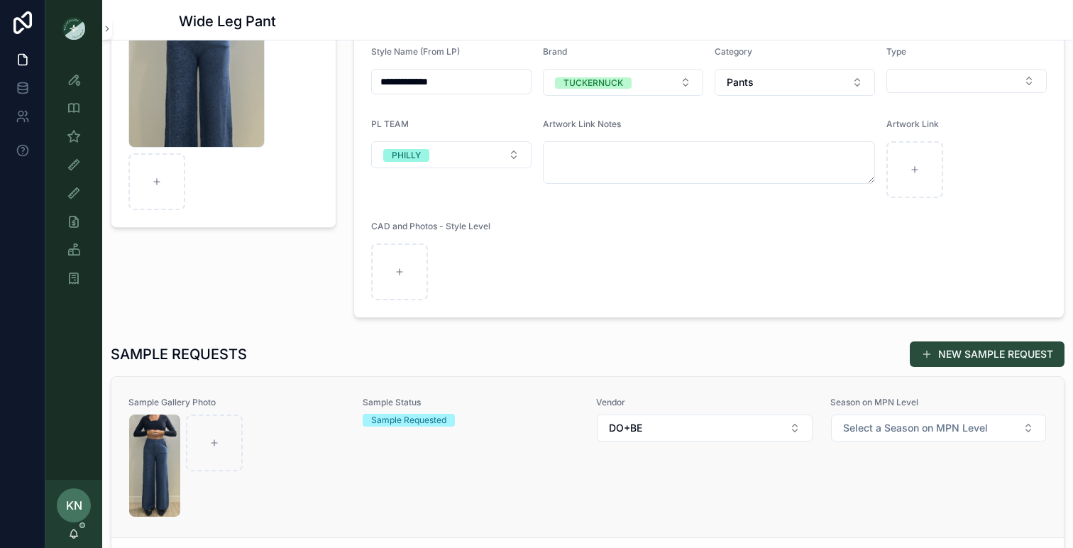
click at [302, 430] on div "scrollable content" at bounding box center [237, 466] width 216 height 102
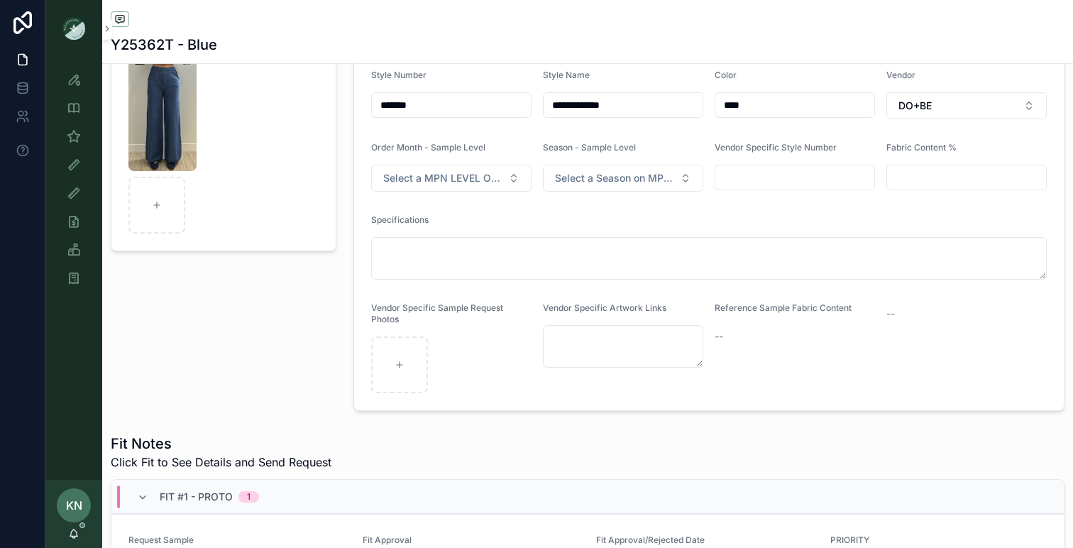
click at [83, 535] on div "KN [PERSON_NAME]" at bounding box center [73, 514] width 57 height 68
click at [81, 535] on div "KN [PERSON_NAME]" at bounding box center [73, 514] width 57 height 68
click at [78, 535] on icon "scrollable content" at bounding box center [73, 533] width 11 height 11
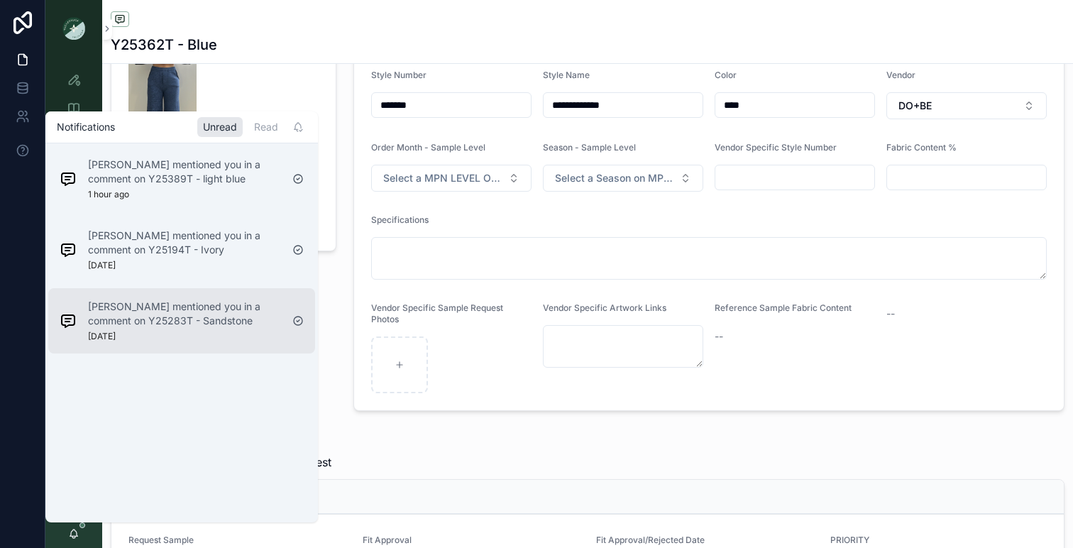
click at [184, 315] on p "[PERSON_NAME] mentioned you in a comment on Y25283T - Sandstone" at bounding box center [184, 314] width 193 height 28
